Goal: Navigation & Orientation: Understand site structure

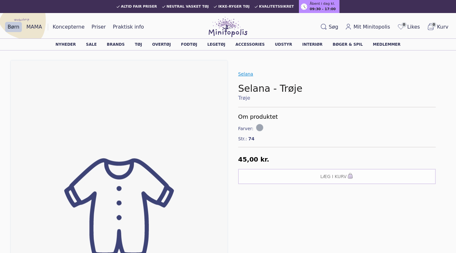
click at [242, 73] on link "Selana" at bounding box center [245, 73] width 15 height 5
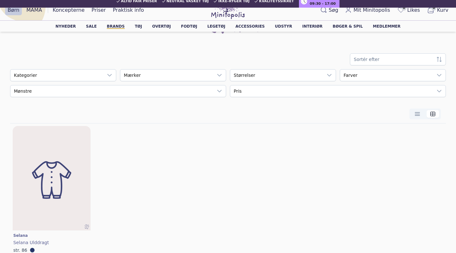
scroll to position [99, 0]
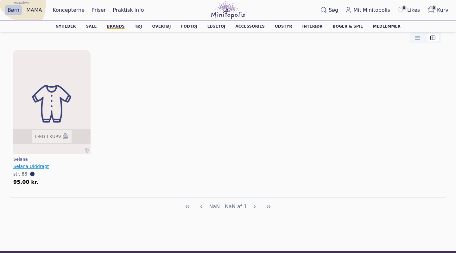
click at [31, 169] on link "Selana Ulddragt" at bounding box center [51, 166] width 77 height 6
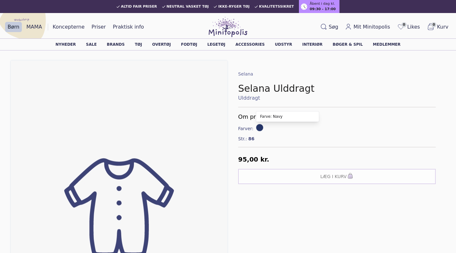
click at [257, 128] on span at bounding box center [260, 128] width 8 height 8
click at [247, 98] on link "Ulddragt" at bounding box center [337, 98] width 198 height 8
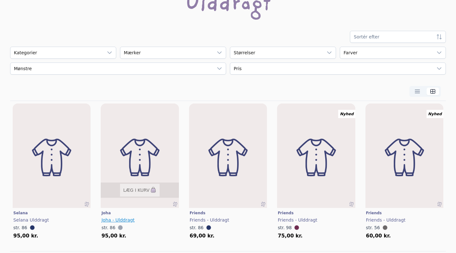
scroll to position [142, 0]
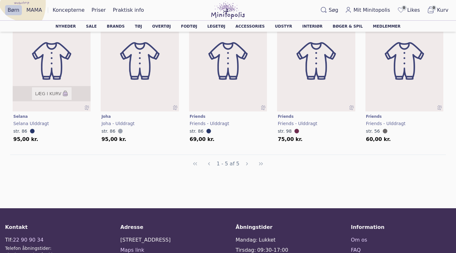
click at [20, 131] on span "str. 86" at bounding box center [20, 130] width 14 height 5
click at [45, 65] on img at bounding box center [52, 60] width 94 height 125
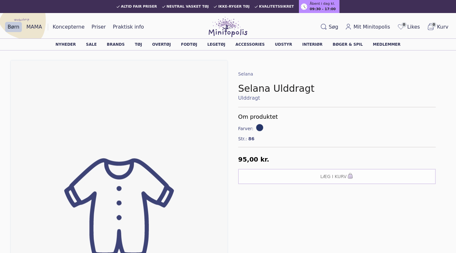
click at [222, 21] on img at bounding box center [228, 27] width 39 height 20
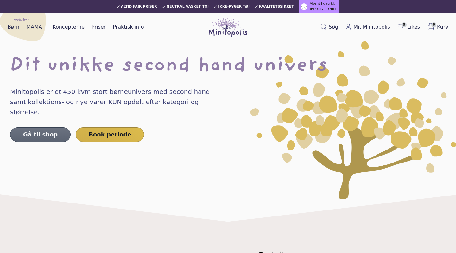
click at [36, 127] on link "Gå til shop" at bounding box center [40, 134] width 61 height 15
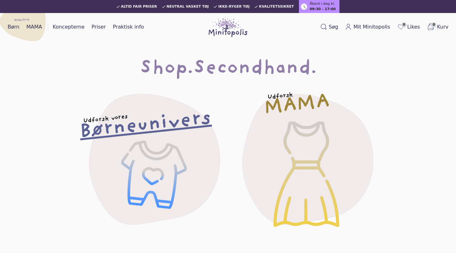
click at [192, 132] on h2 "Børneunivers" at bounding box center [145, 125] width 133 height 26
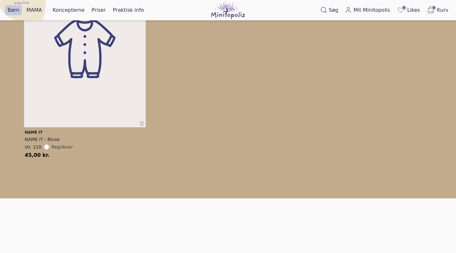
scroll to position [324, 0]
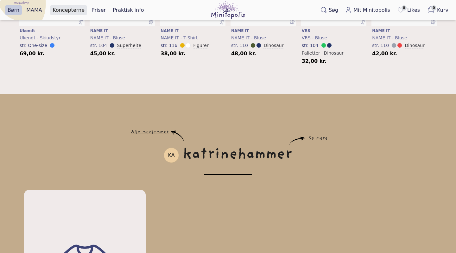
click at [66, 10] on link "Koncepterne" at bounding box center [68, 10] width 37 height 10
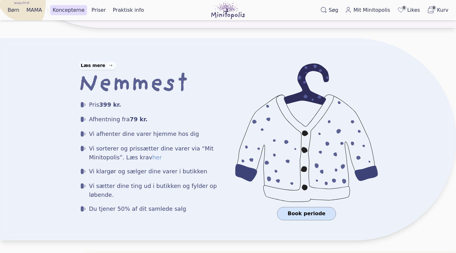
scroll to position [579, 0]
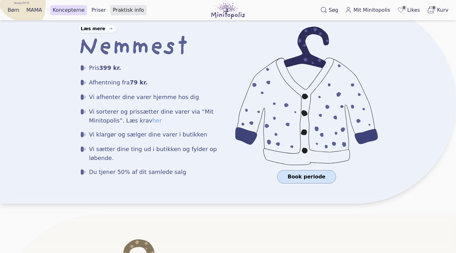
click at [119, 12] on link "Praktisk info" at bounding box center [128, 10] width 36 height 10
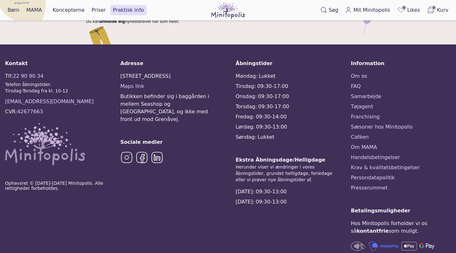
scroll to position [433, 0]
